Goal: Find specific page/section: Find specific page/section

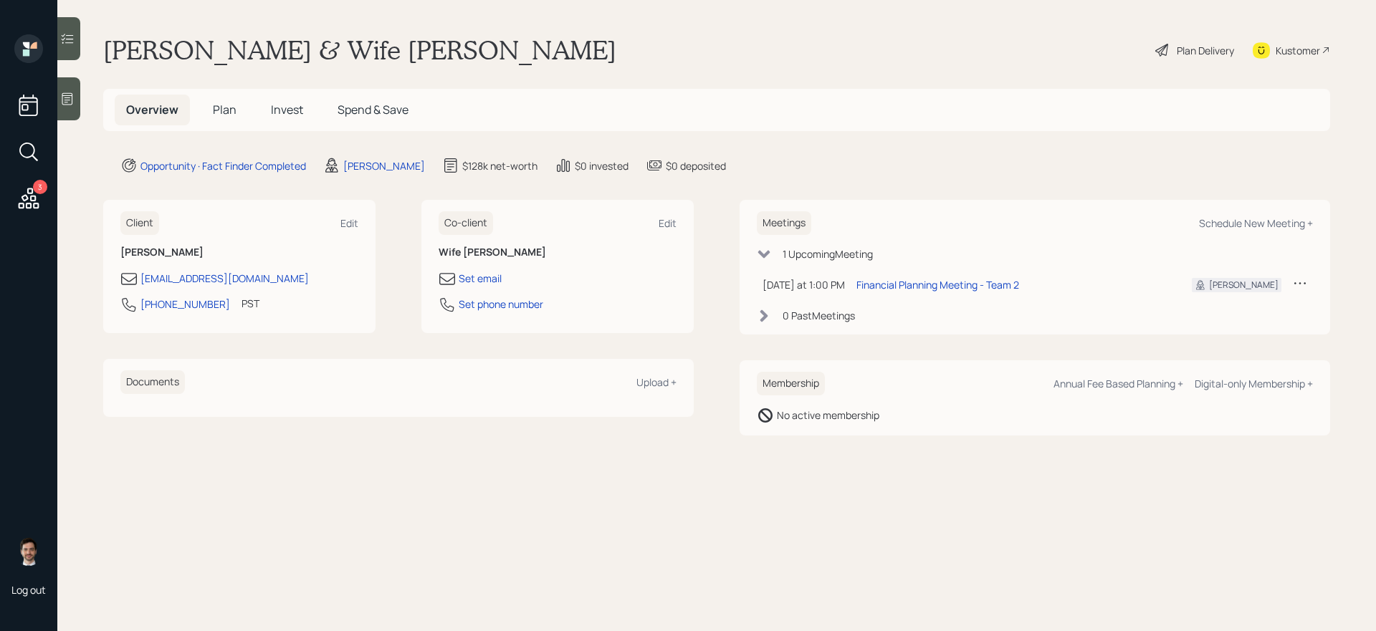
click at [224, 113] on span "Plan" at bounding box center [225, 110] width 24 height 16
